Goal: Task Accomplishment & Management: Complete application form

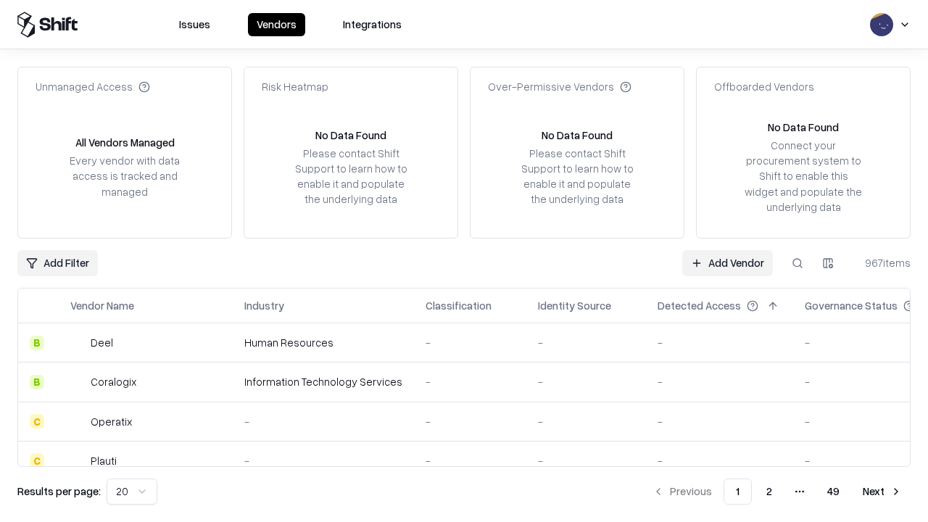
click at [728, 263] on link "Add Vendor" at bounding box center [728, 263] width 91 height 26
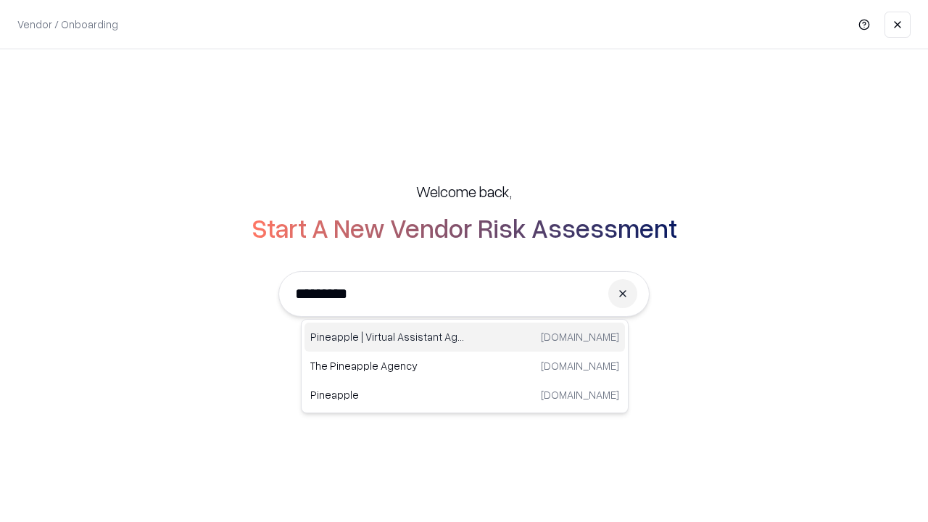
click at [465, 337] on div "Pineapple | Virtual Assistant Agency [DOMAIN_NAME]" at bounding box center [465, 337] width 321 height 29
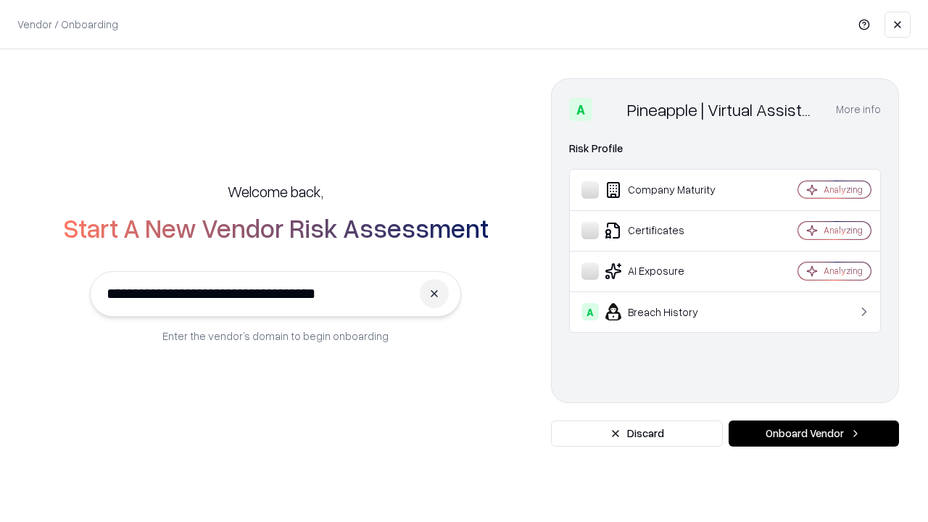
type input "**********"
click at [814, 434] on button "Onboard Vendor" at bounding box center [814, 434] width 170 height 26
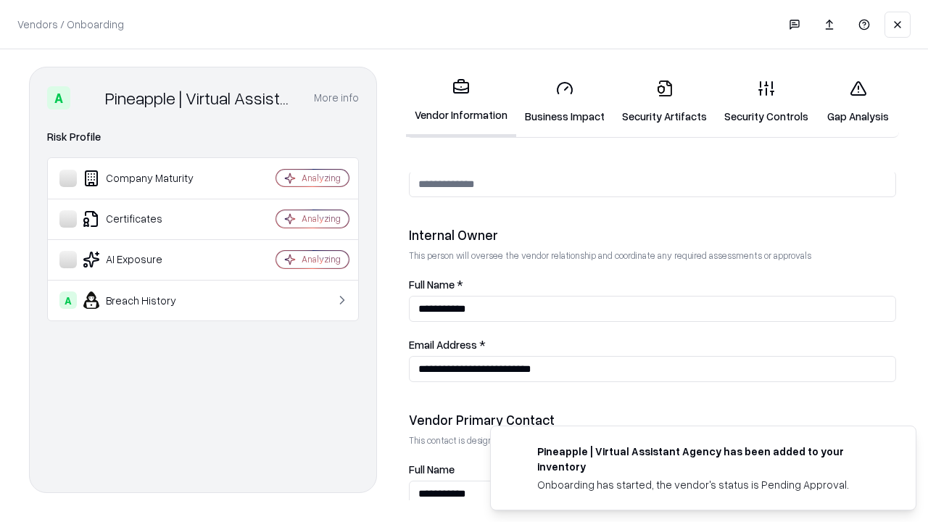
scroll to position [751, 0]
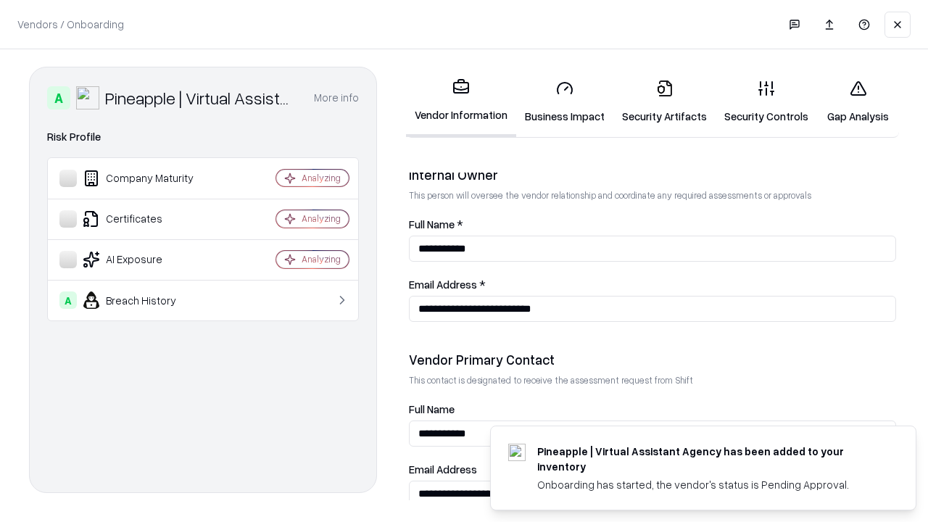
click at [664, 102] on link "Security Artifacts" at bounding box center [665, 101] width 102 height 67
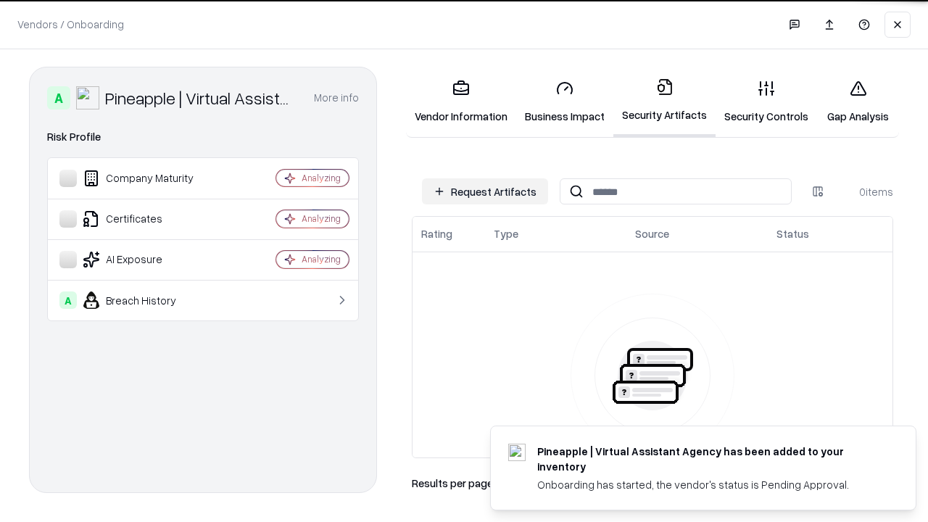
click at [485, 191] on button "Request Artifacts" at bounding box center [485, 191] width 126 height 26
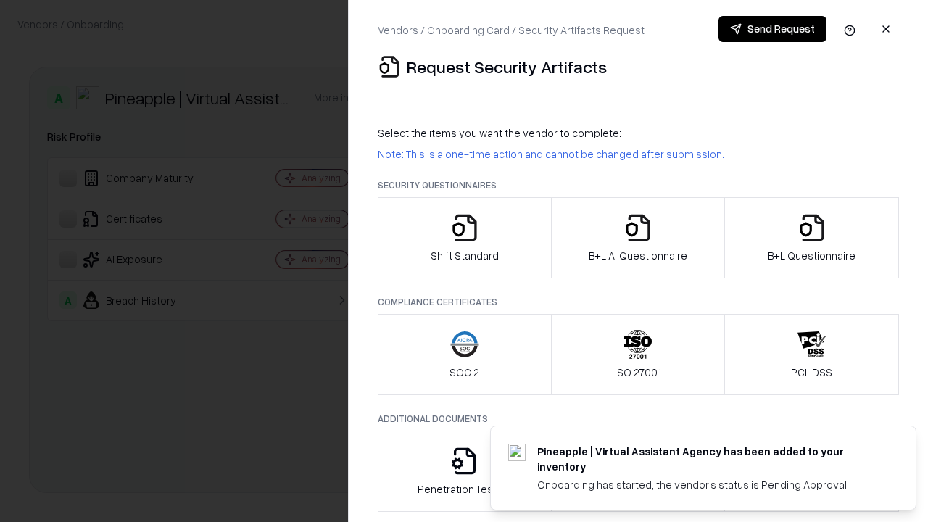
click at [812, 238] on icon "button" at bounding box center [812, 227] width 29 height 29
click at [638, 238] on icon "button" at bounding box center [638, 227] width 29 height 29
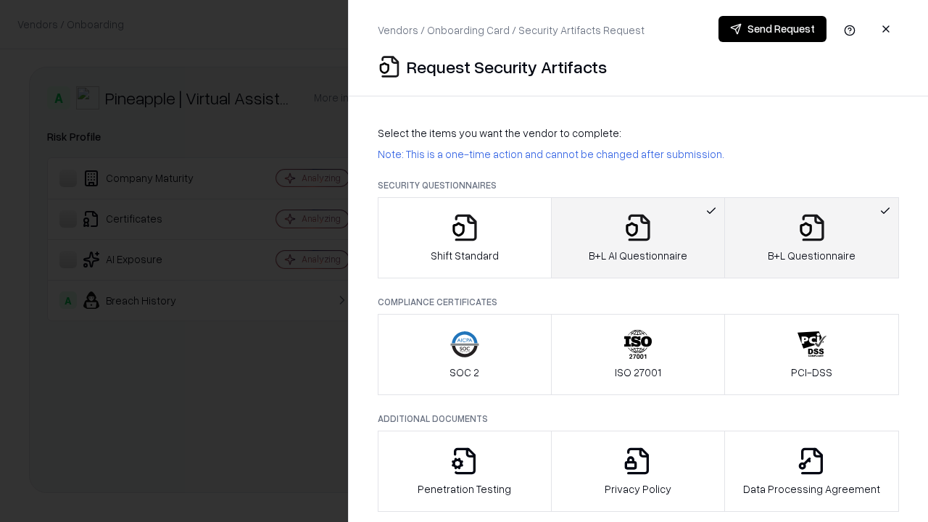
click at [773, 29] on button "Send Request" at bounding box center [773, 29] width 108 height 26
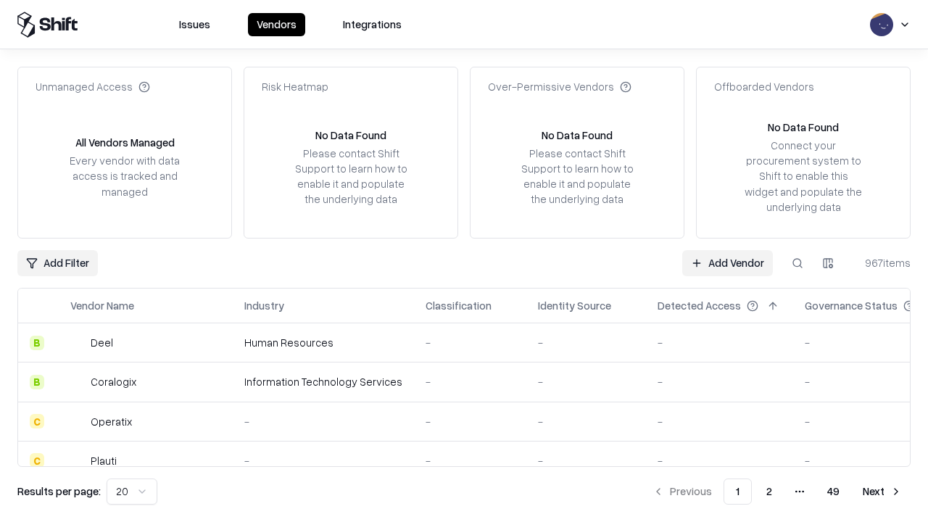
click at [798, 263] on button at bounding box center [798, 263] width 26 height 26
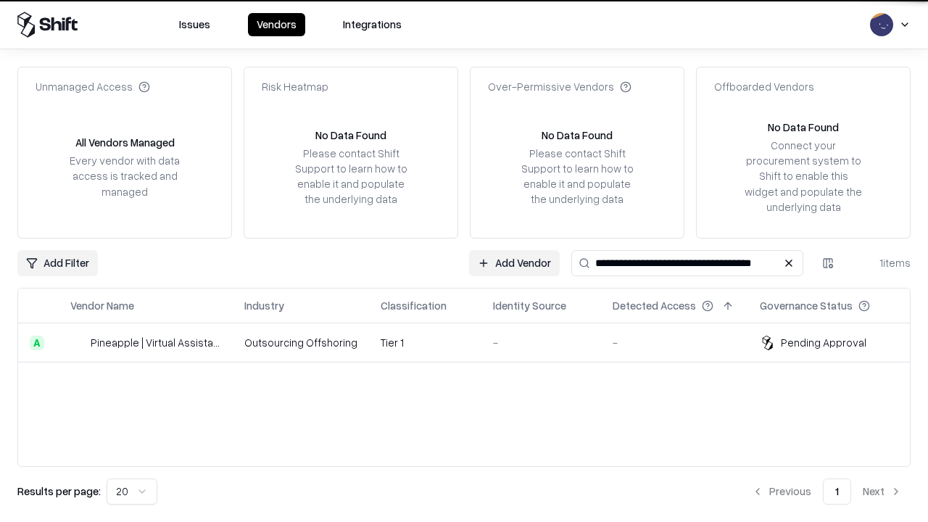
type input "**********"
click at [473, 342] on td "Tier 1" at bounding box center [425, 343] width 112 height 39
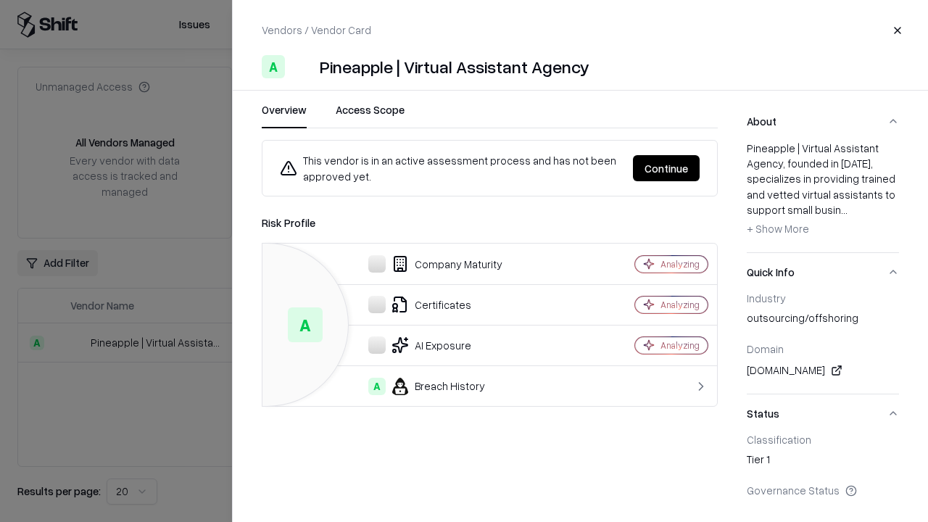
click at [667, 168] on button "Continue" at bounding box center [666, 168] width 67 height 26
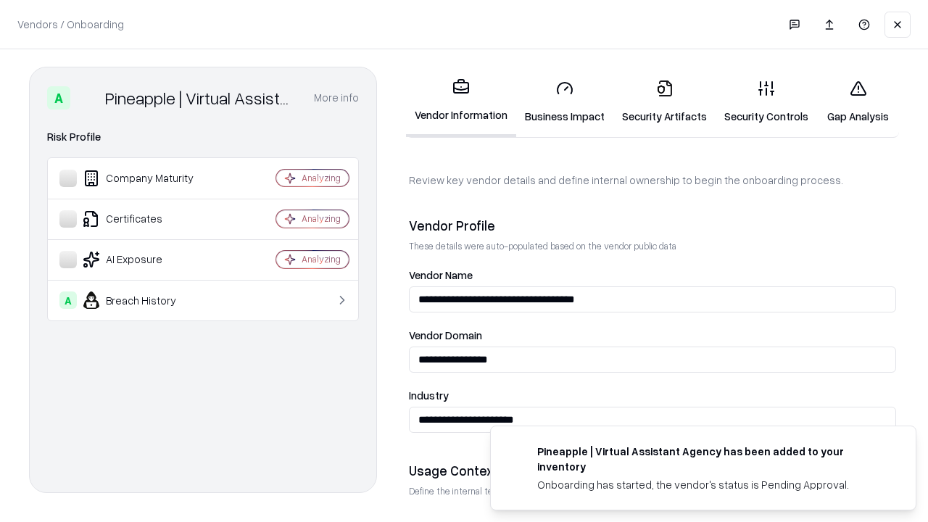
click at [664, 102] on link "Security Artifacts" at bounding box center [665, 101] width 102 height 67
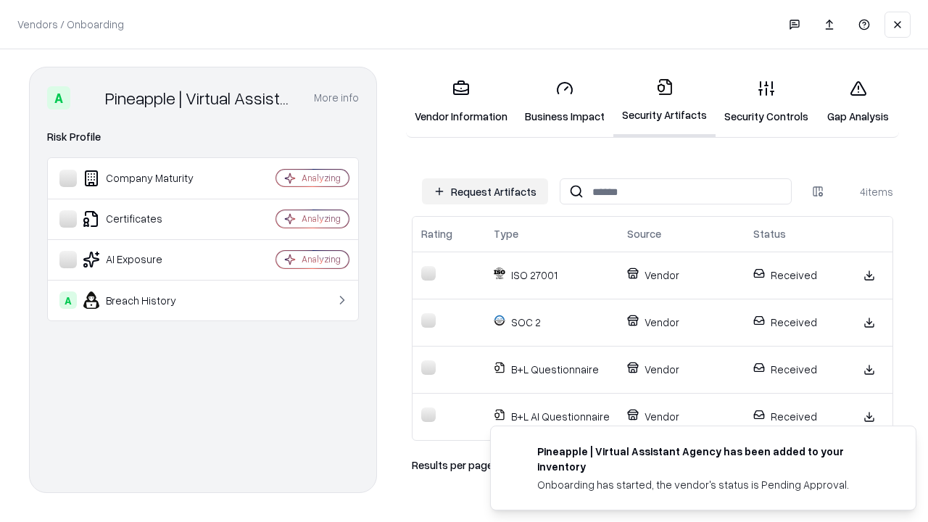
click at [858, 102] on link "Gap Analysis" at bounding box center [858, 101] width 82 height 67
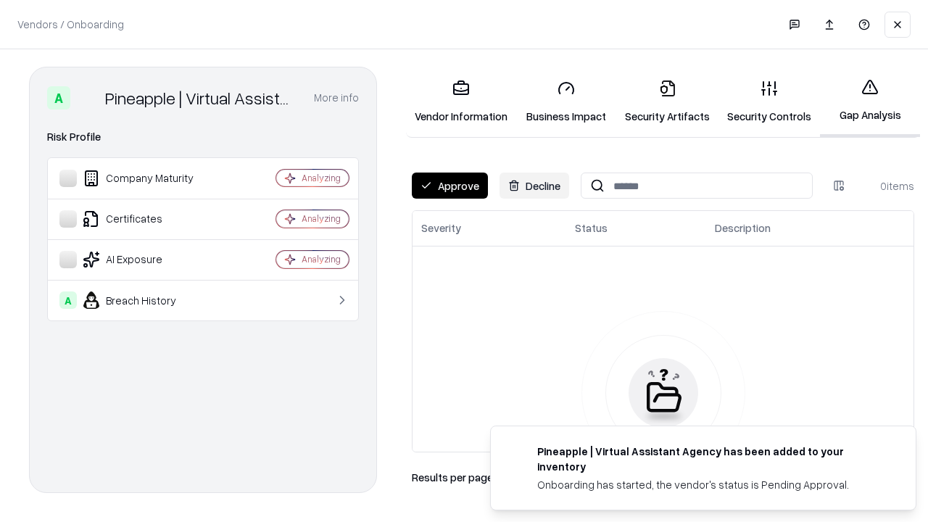
click at [450, 186] on button "Approve" at bounding box center [450, 186] width 76 height 26
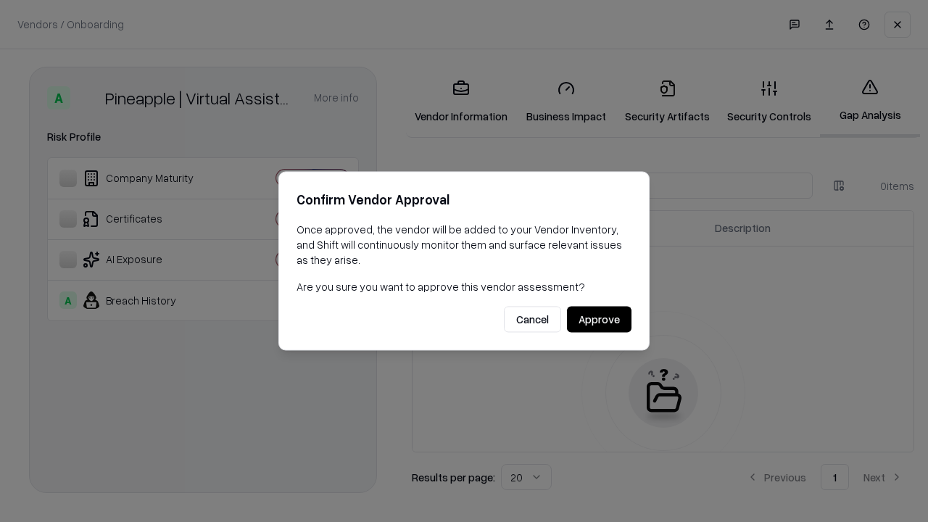
click at [599, 319] on button "Approve" at bounding box center [599, 320] width 65 height 26
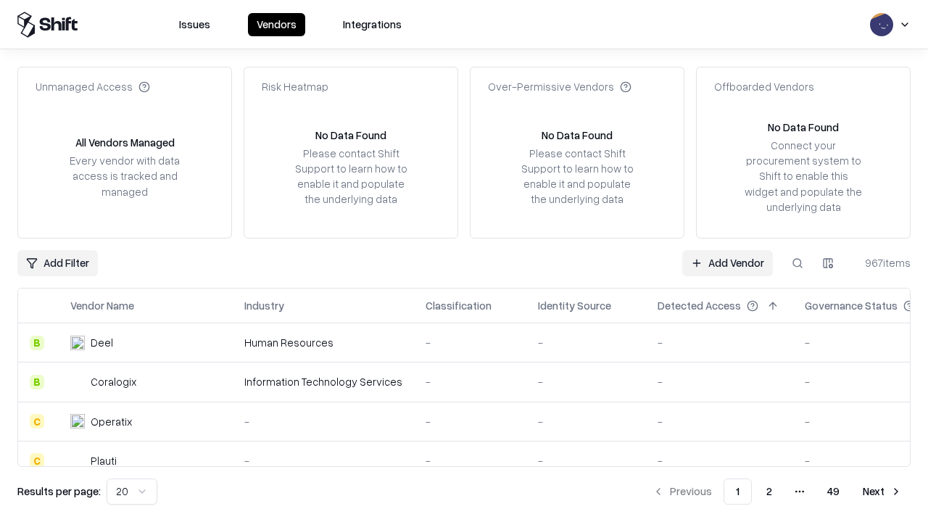
type input "**********"
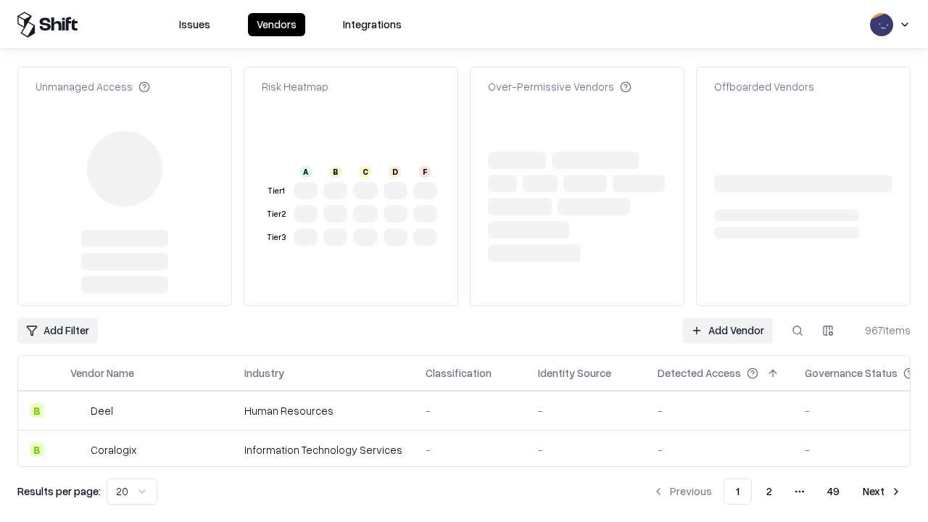
click at [728, 318] on link "Add Vendor" at bounding box center [728, 331] width 91 height 26
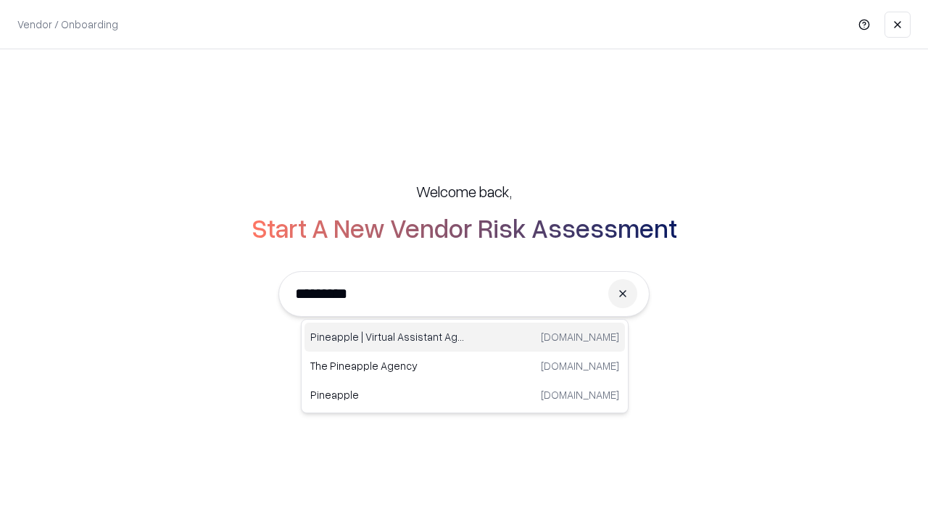
click at [465, 337] on div "Pineapple | Virtual Assistant Agency [DOMAIN_NAME]" at bounding box center [465, 337] width 321 height 29
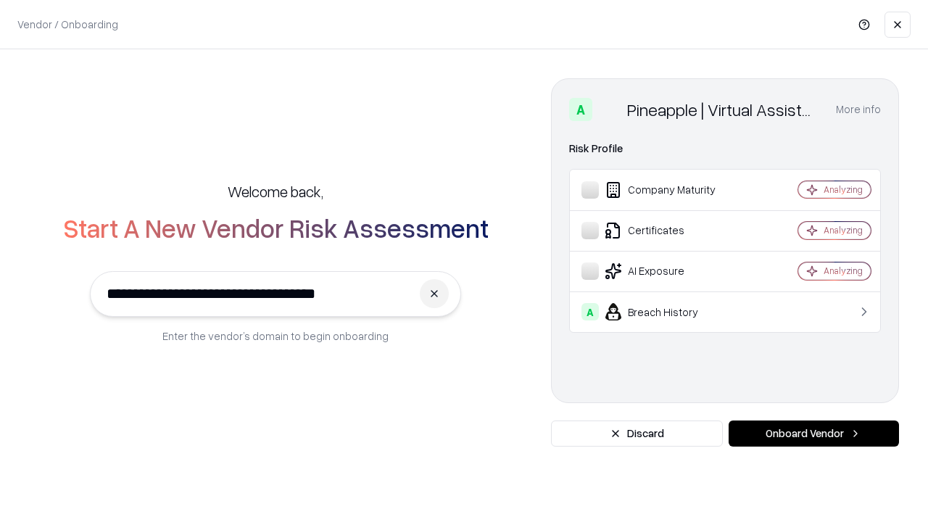
type input "**********"
click at [814, 434] on button "Onboard Vendor" at bounding box center [814, 434] width 170 height 26
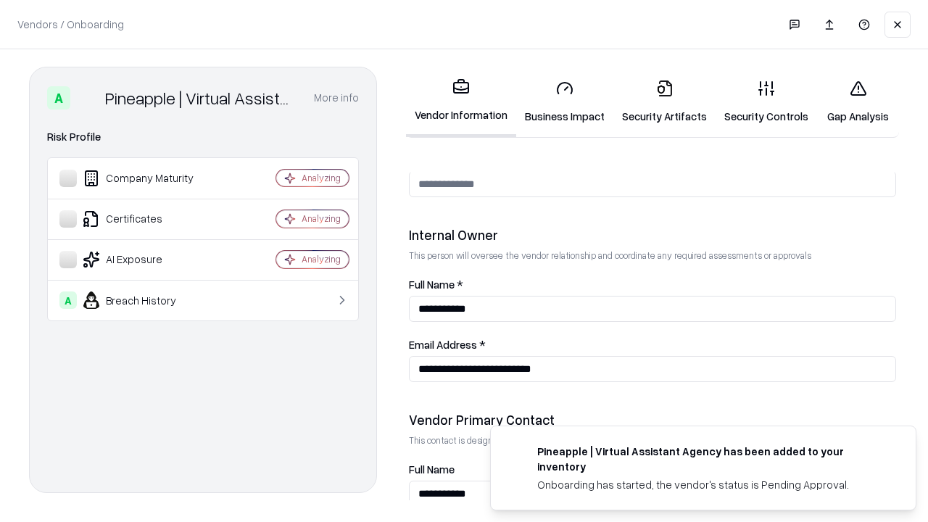
scroll to position [751, 0]
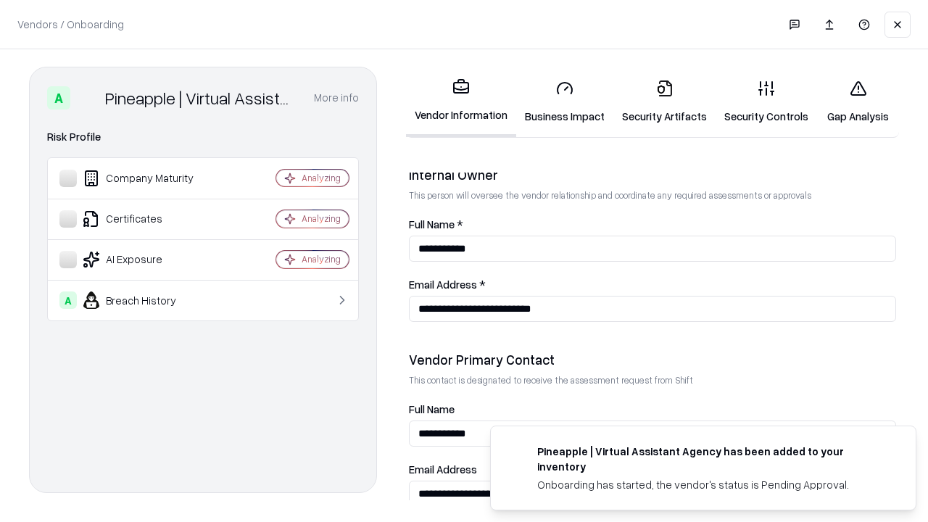
click at [858, 102] on link "Gap Analysis" at bounding box center [858, 101] width 82 height 67
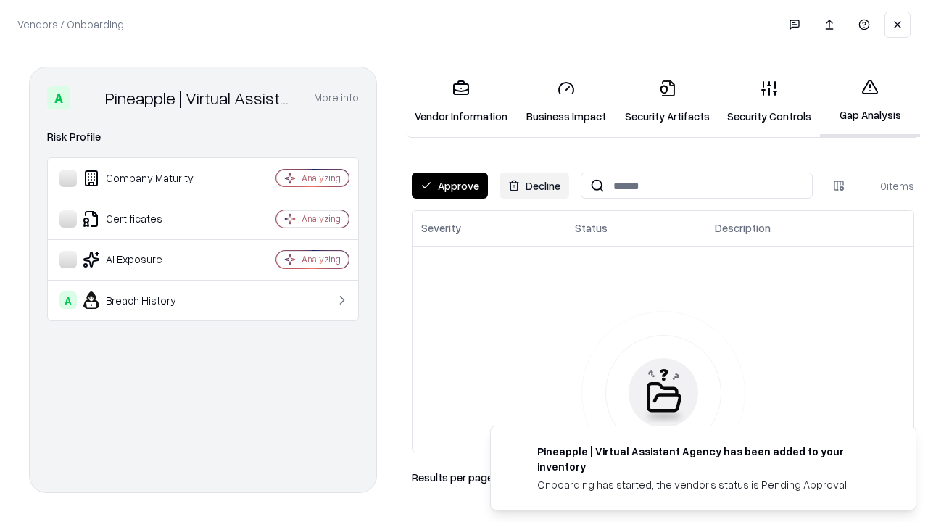
click at [450, 186] on button "Approve" at bounding box center [450, 186] width 76 height 26
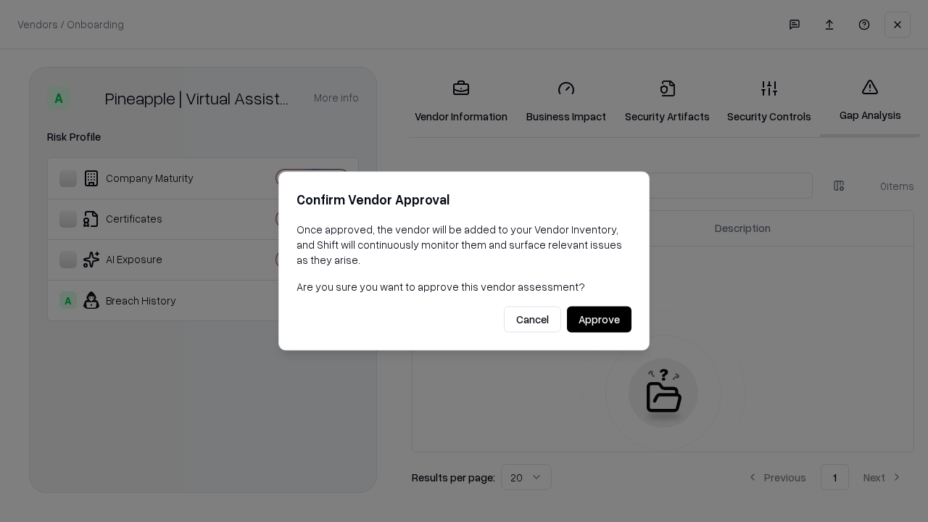
click at [599, 319] on button "Approve" at bounding box center [599, 320] width 65 height 26
